Goal: Find specific page/section: Find specific page/section

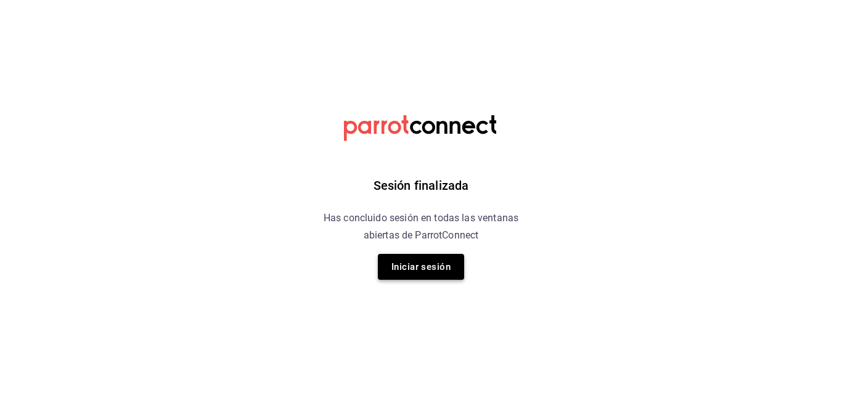
click at [439, 268] on button "Iniciar sesión" at bounding box center [421, 267] width 86 height 26
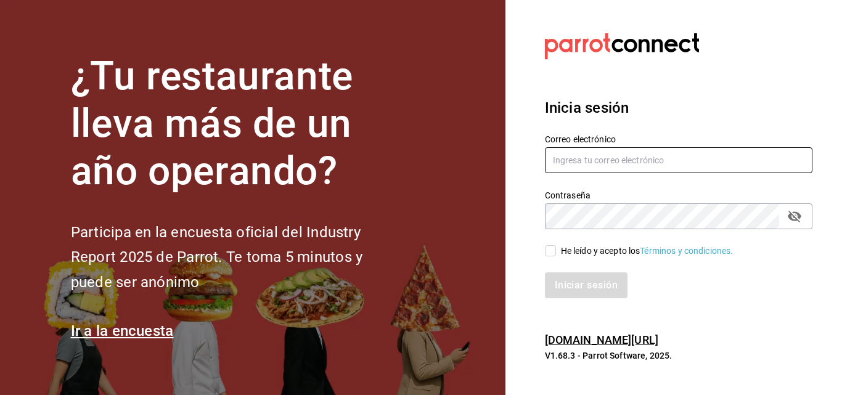
type input "gerencia@dominioncondesa.com"
click at [550, 251] on input "He leído y acepto los Términos y condiciones." at bounding box center [550, 250] width 11 height 11
checkbox input "true"
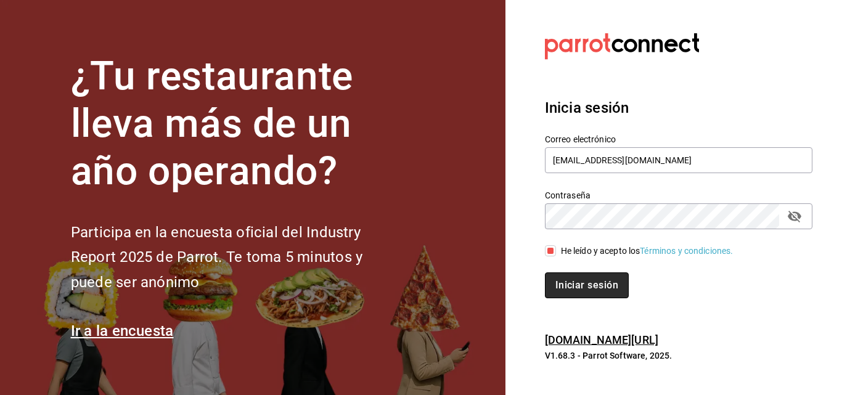
click at [567, 284] on button "Iniciar sesión" at bounding box center [587, 285] width 84 height 26
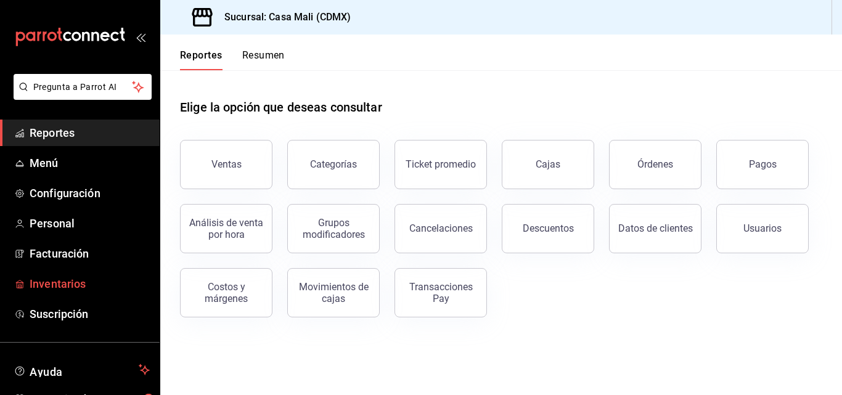
click at [70, 285] on span "Inventarios" at bounding box center [90, 283] width 120 height 17
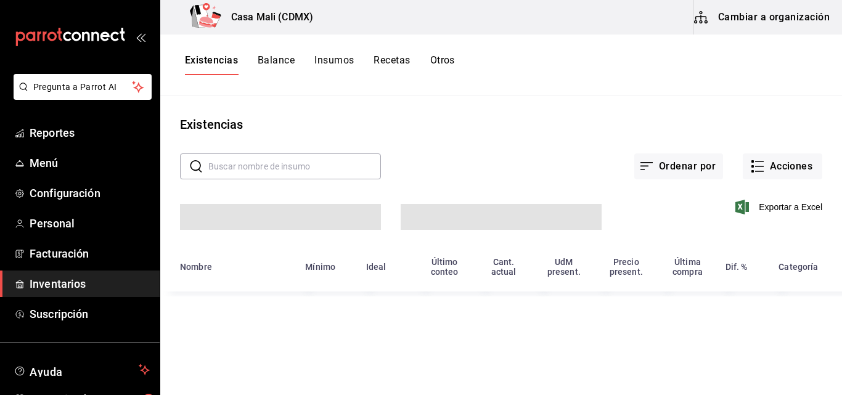
click at [388, 65] on button "Recetas" at bounding box center [391, 64] width 36 height 21
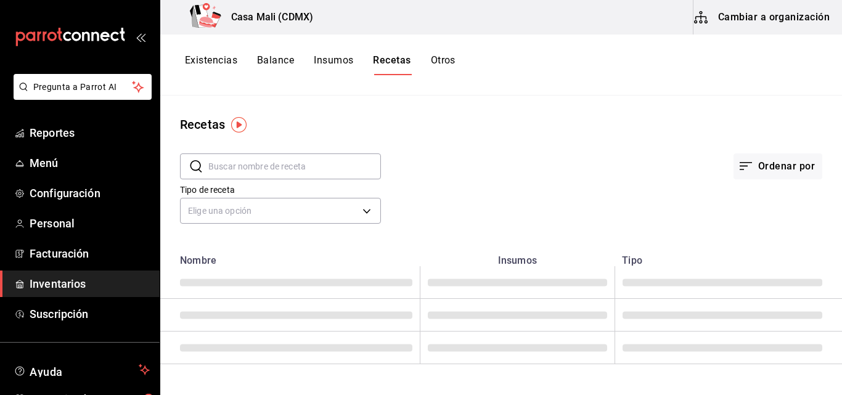
click at [272, 163] on input "text" at bounding box center [294, 166] width 173 height 25
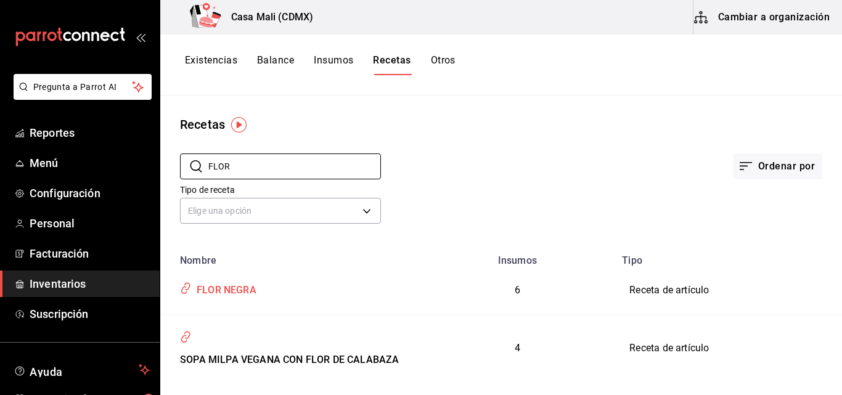
click at [242, 289] on div "FLOR NEGRA" at bounding box center [224, 288] width 65 height 19
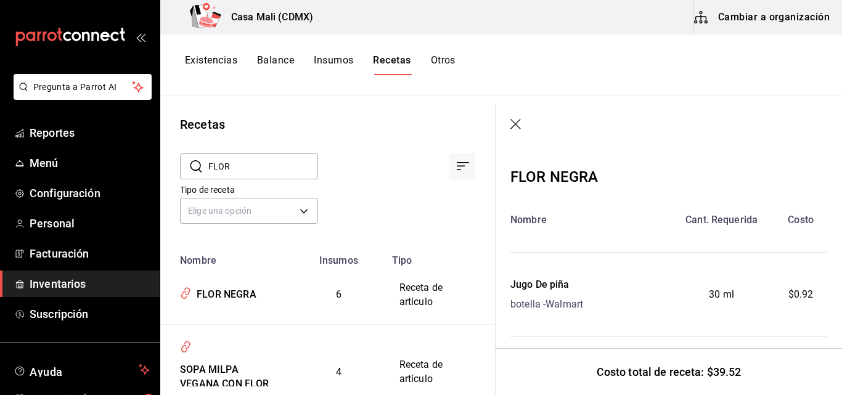
drag, startPoint x: 271, startPoint y: 171, endPoint x: 206, endPoint y: 164, distance: 65.7
click at [206, 165] on div "​ FLOR ​" at bounding box center [249, 166] width 138 height 26
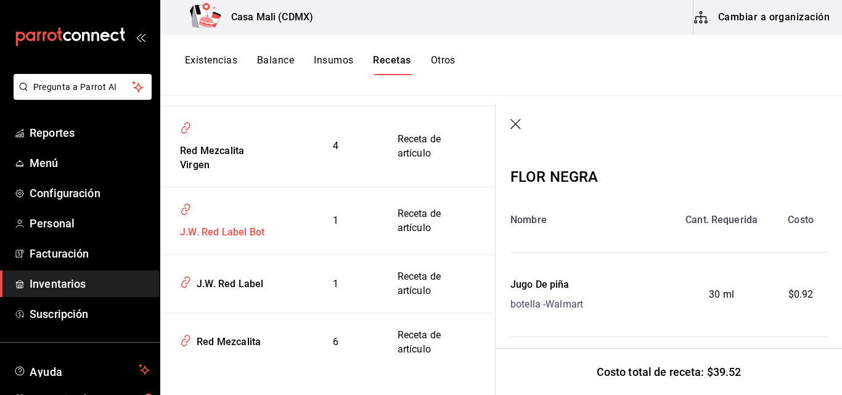
scroll to position [229, 0]
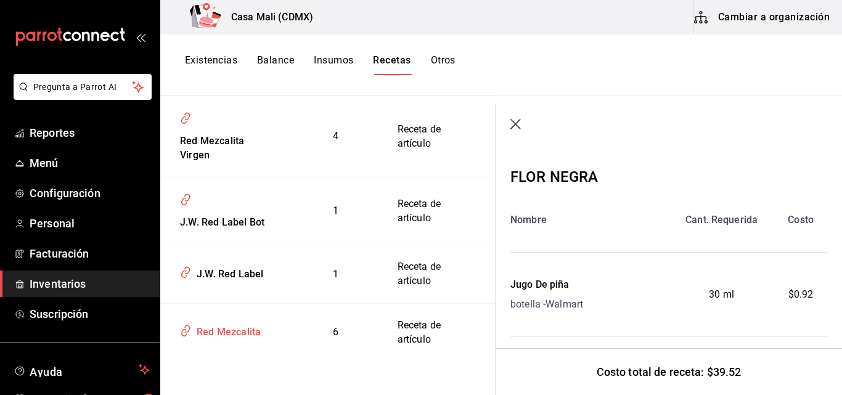
click at [224, 330] on div "Red Mezcalita" at bounding box center [226, 329] width 69 height 19
click at [247, 332] on div "Red Mezcalita" at bounding box center [226, 329] width 69 height 19
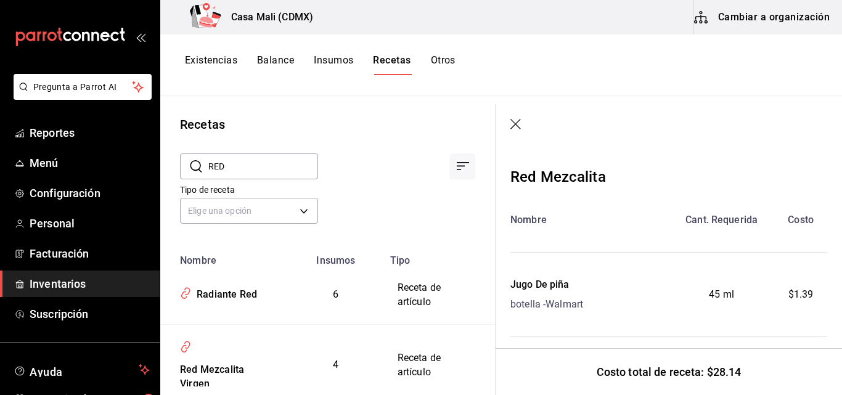
click at [232, 163] on input "RED" at bounding box center [263, 166] width 110 height 25
type input "R"
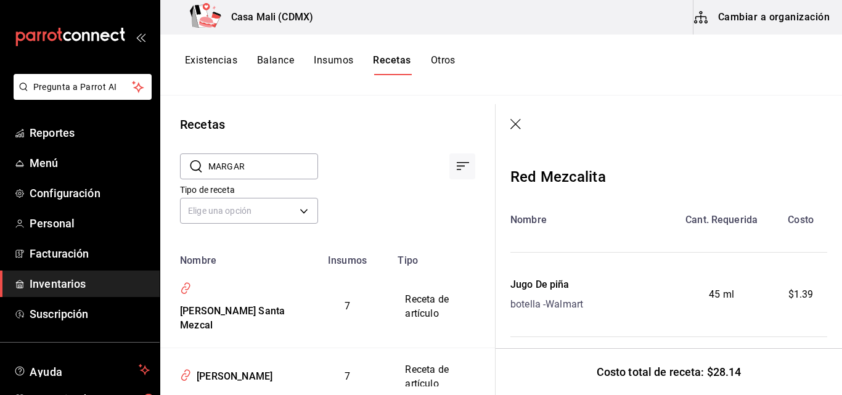
type input "[PERSON_NAME]"
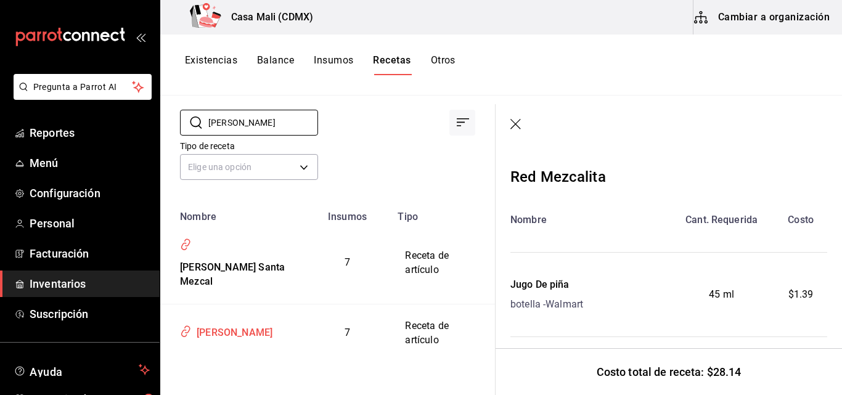
scroll to position [67, 0]
click at [241, 324] on div "[PERSON_NAME]" at bounding box center [232, 330] width 81 height 19
